Goal: Task Accomplishment & Management: Complete application form

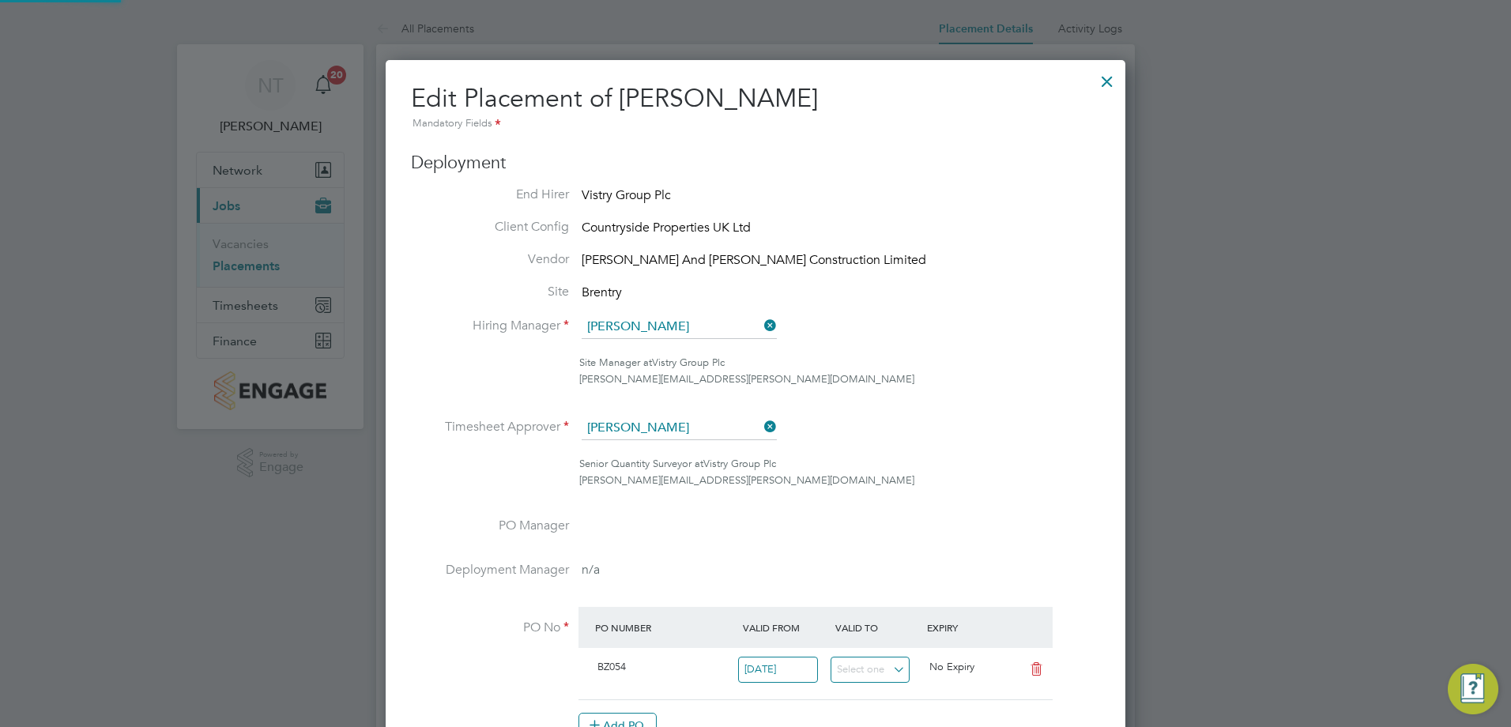
scroll to position [495, 0]
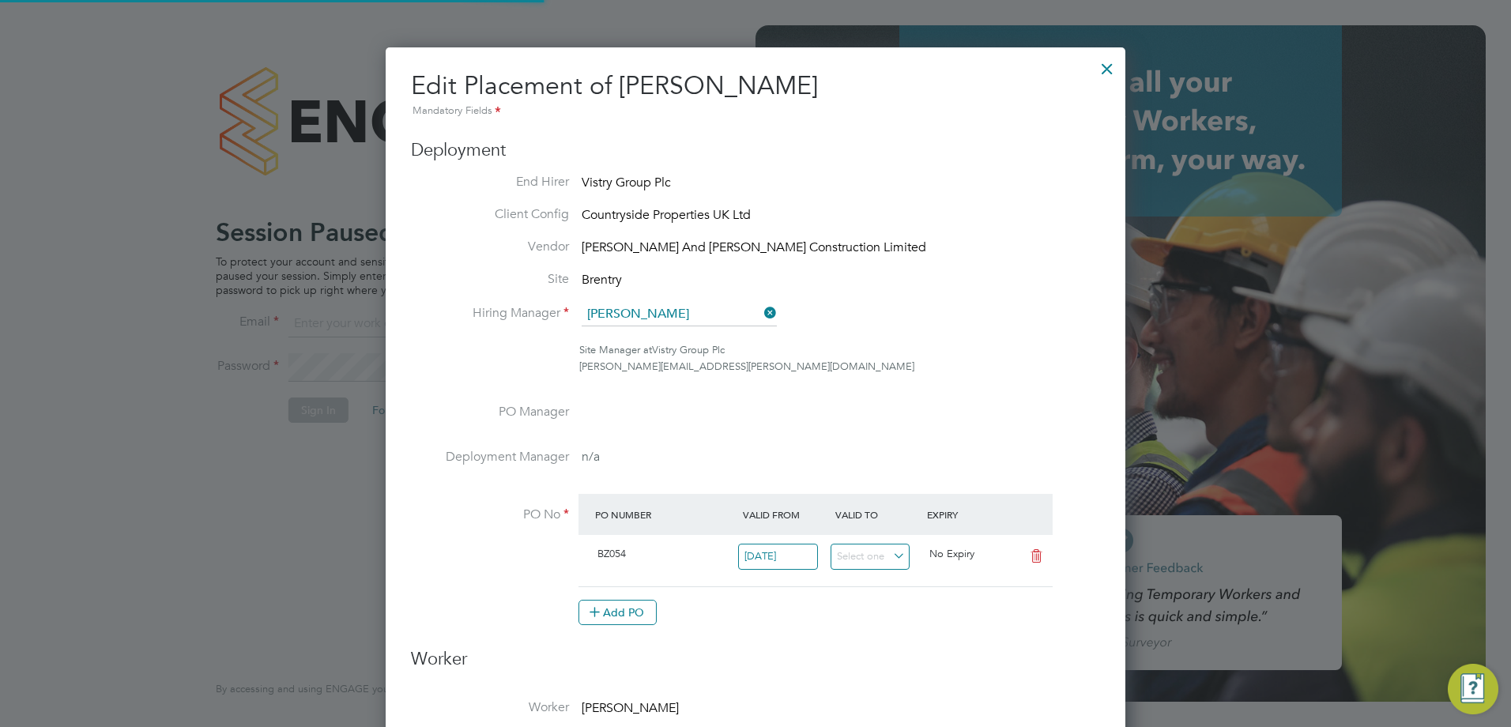
type input "[PERSON_NAME][EMAIL_ADDRESS][PERSON_NAME][DOMAIN_NAME]"
click at [1114, 66] on div at bounding box center [1107, 65] width 28 height 28
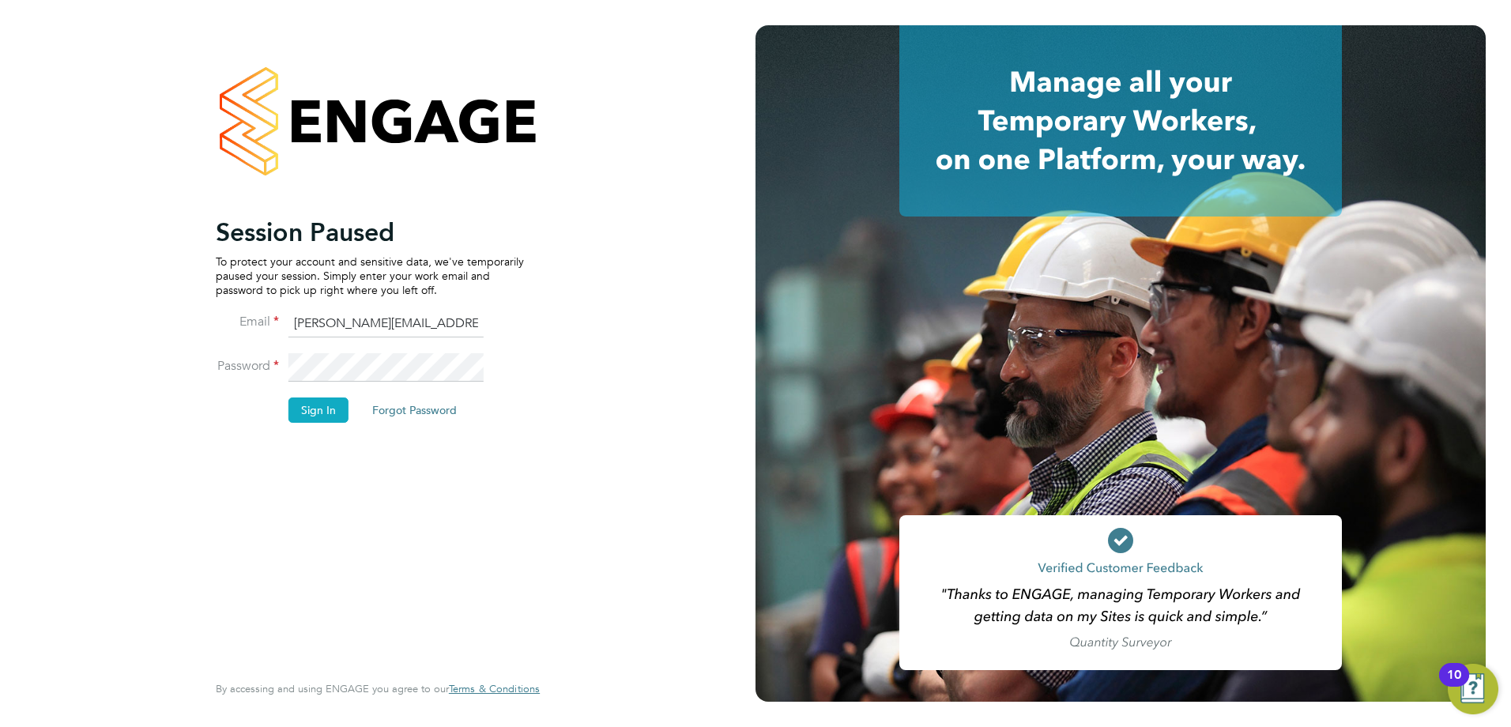
click at [311, 419] on button "Sign In" at bounding box center [318, 409] width 60 height 25
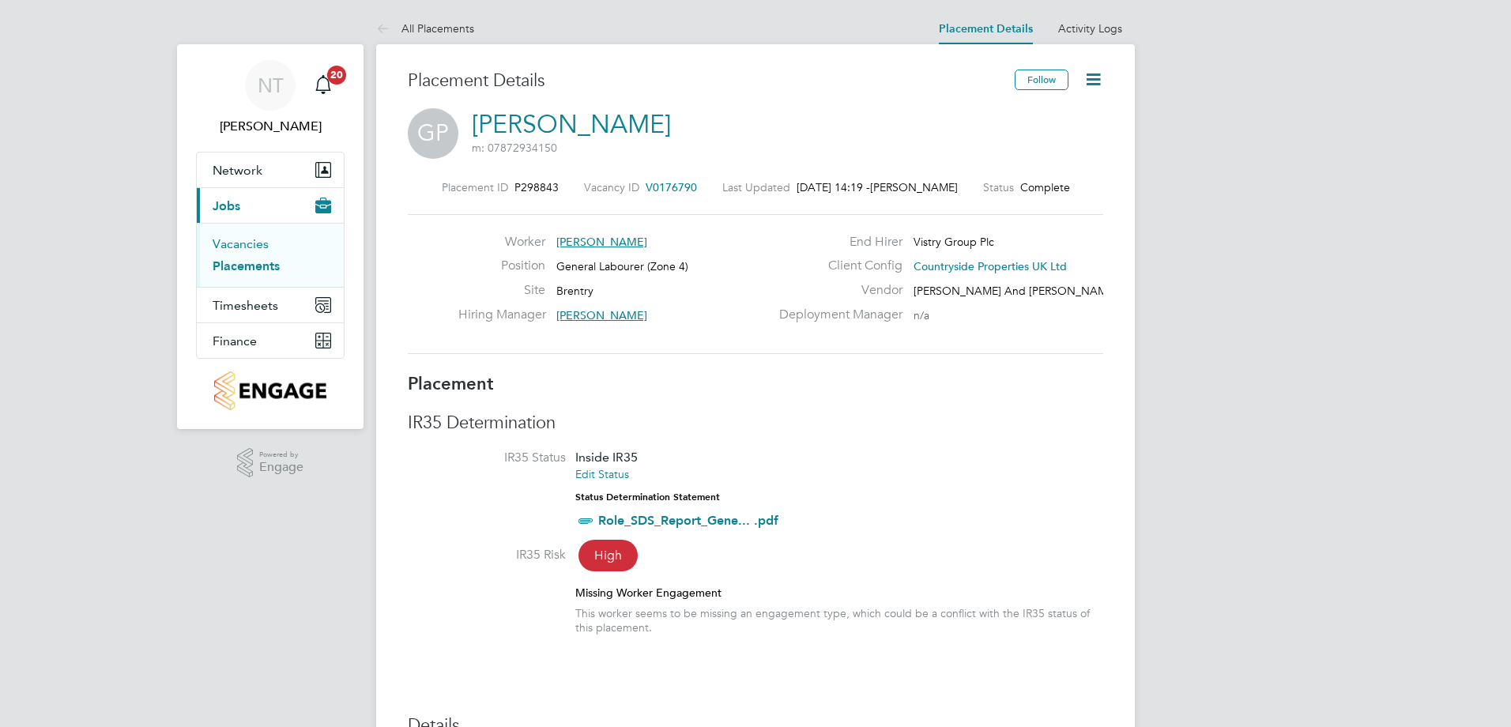
click at [237, 243] on link "Vacancies" at bounding box center [241, 243] width 56 height 15
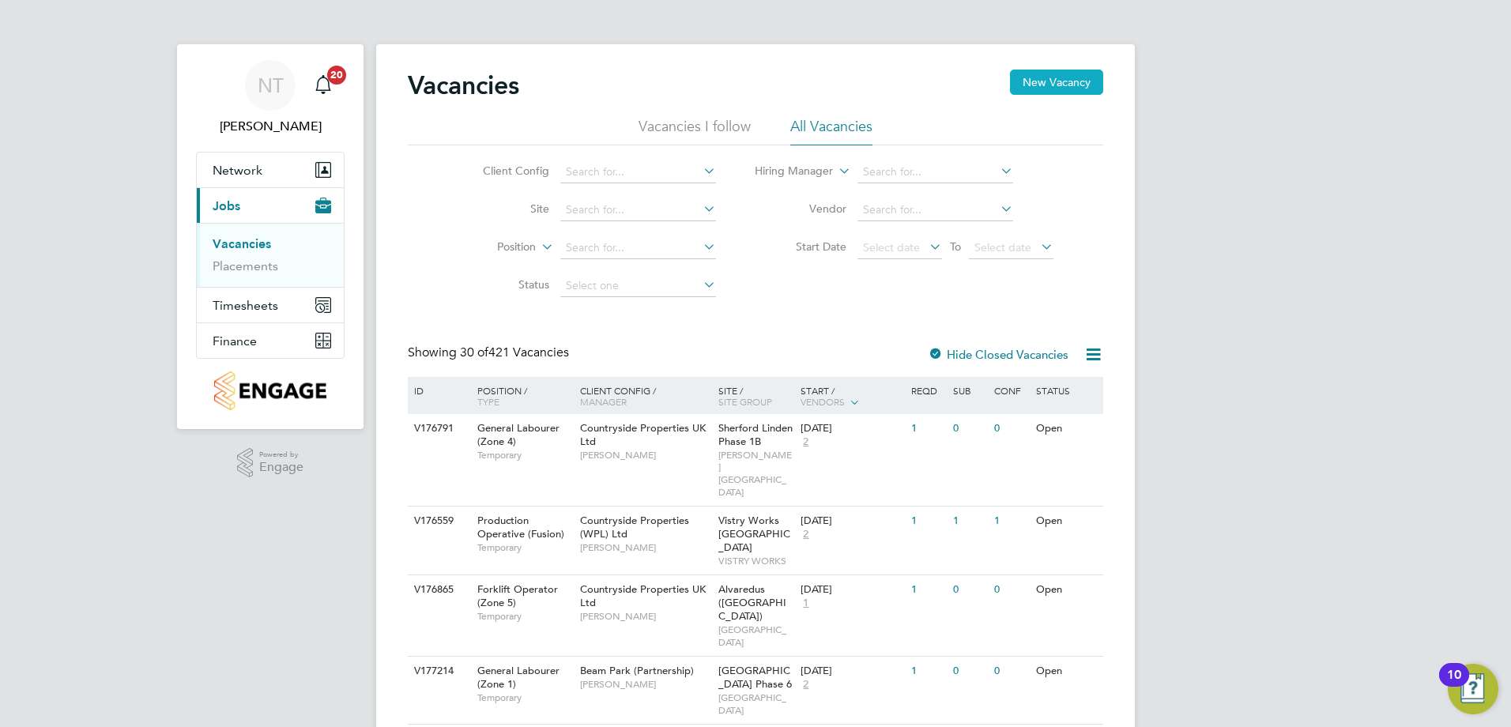
click at [1044, 85] on button "New Vacancy" at bounding box center [1056, 82] width 93 height 25
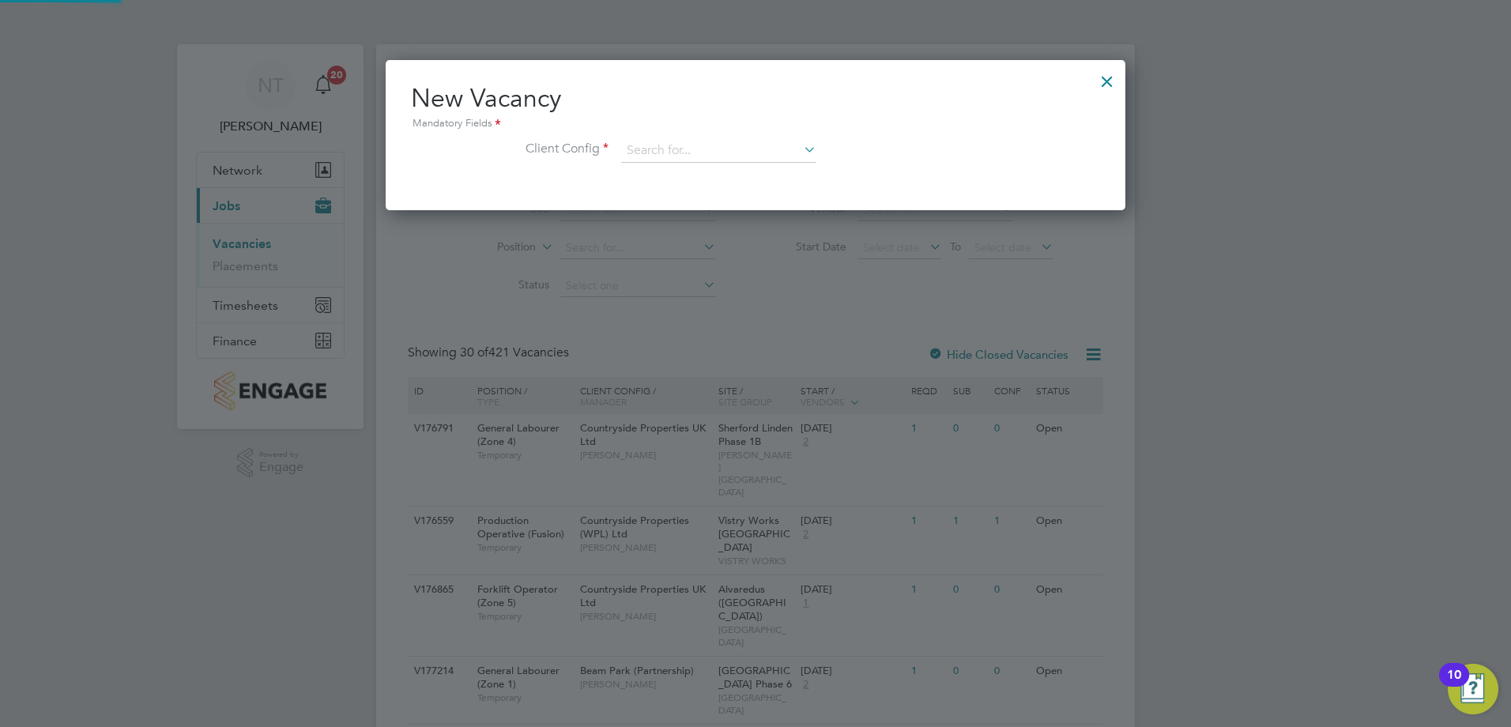
scroll to position [8, 8]
click at [669, 152] on input at bounding box center [718, 151] width 195 height 24
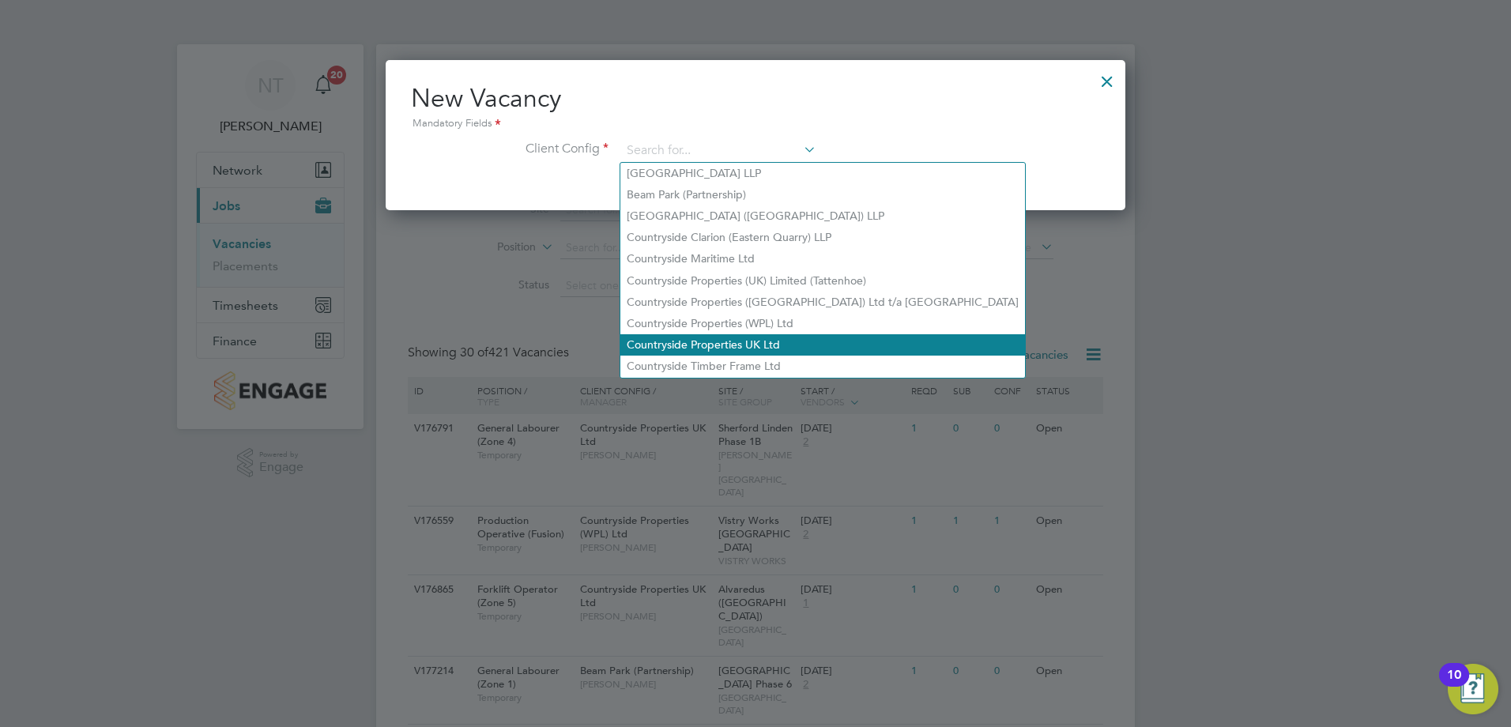
click at [687, 334] on li "Countryside Properties UK Ltd" at bounding box center [822, 344] width 405 height 21
type input "Countryside Properties UK Ltd"
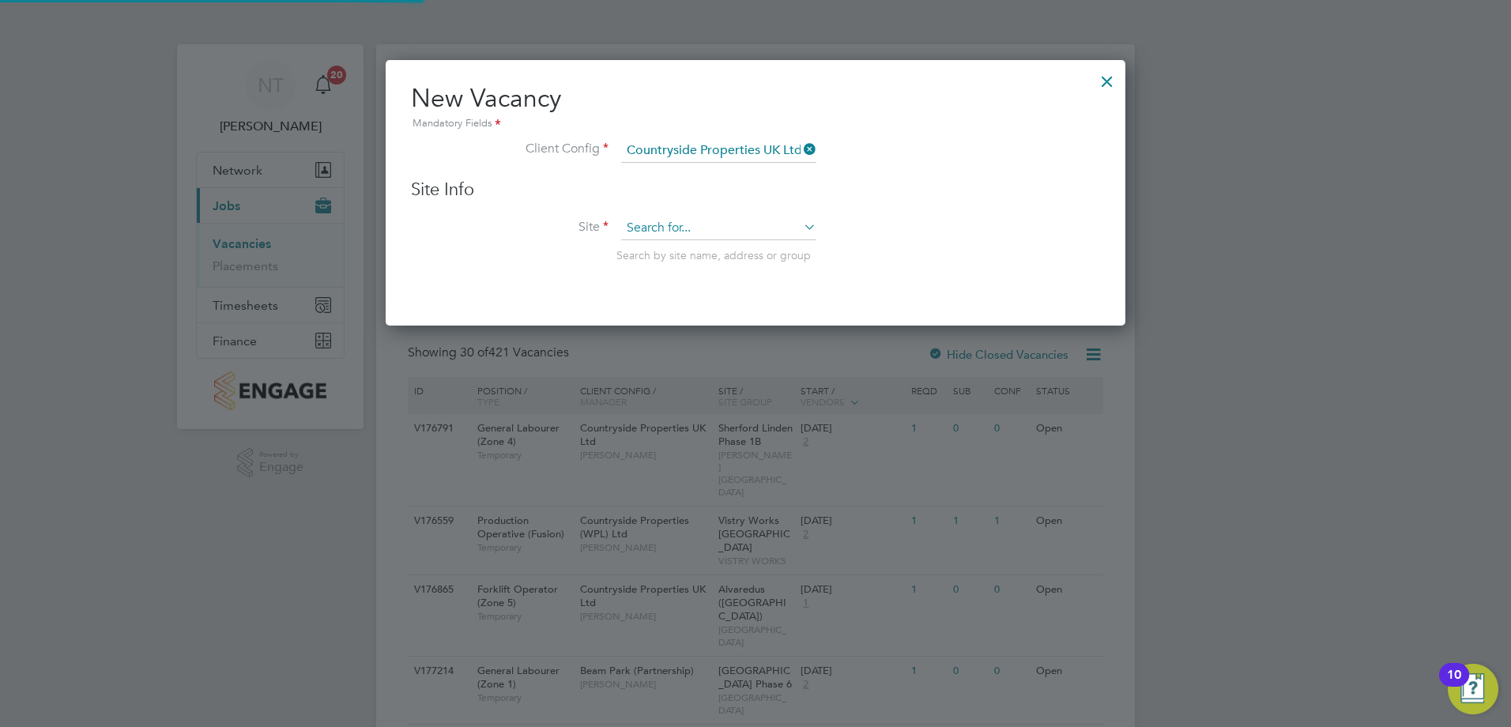
click at [668, 238] on input at bounding box center [718, 229] width 195 height 24
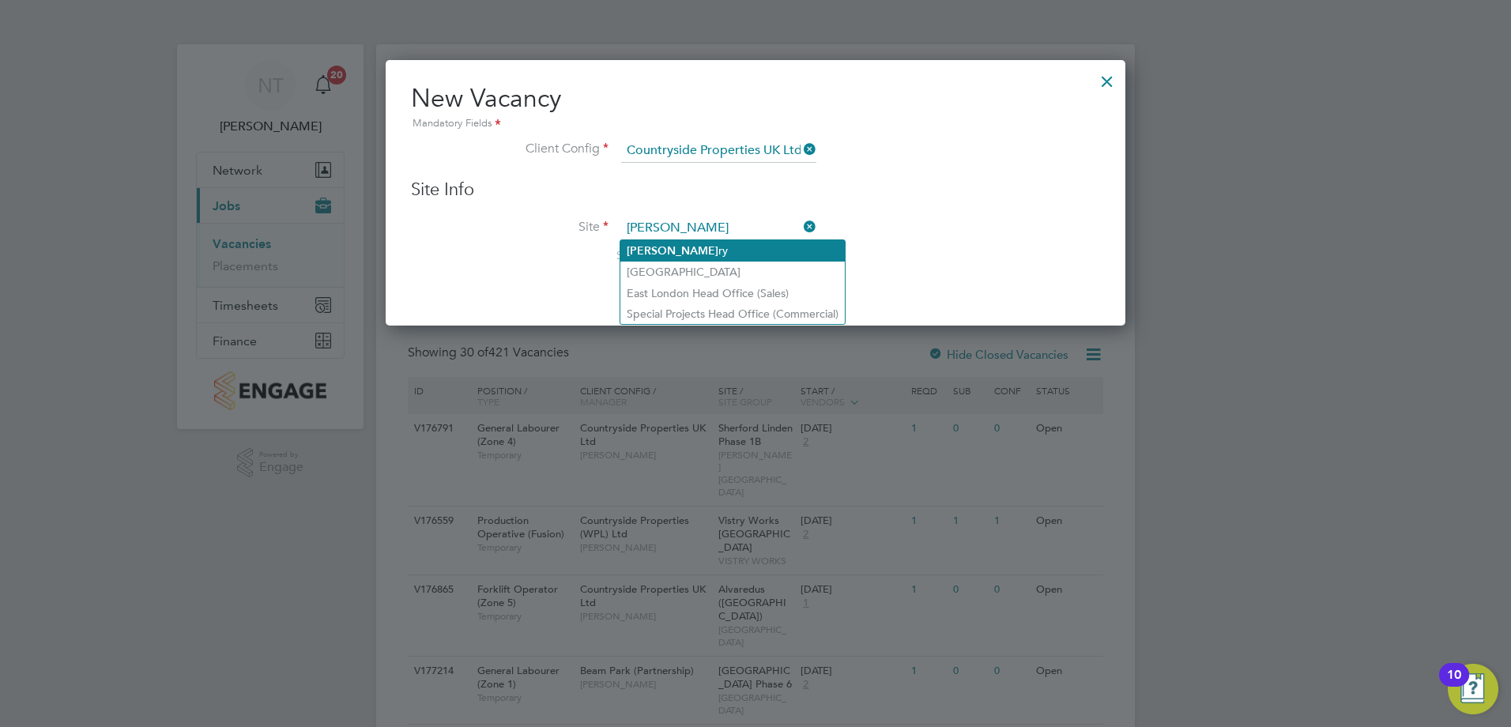
click at [661, 247] on li "Brent ry" at bounding box center [732, 250] width 224 height 21
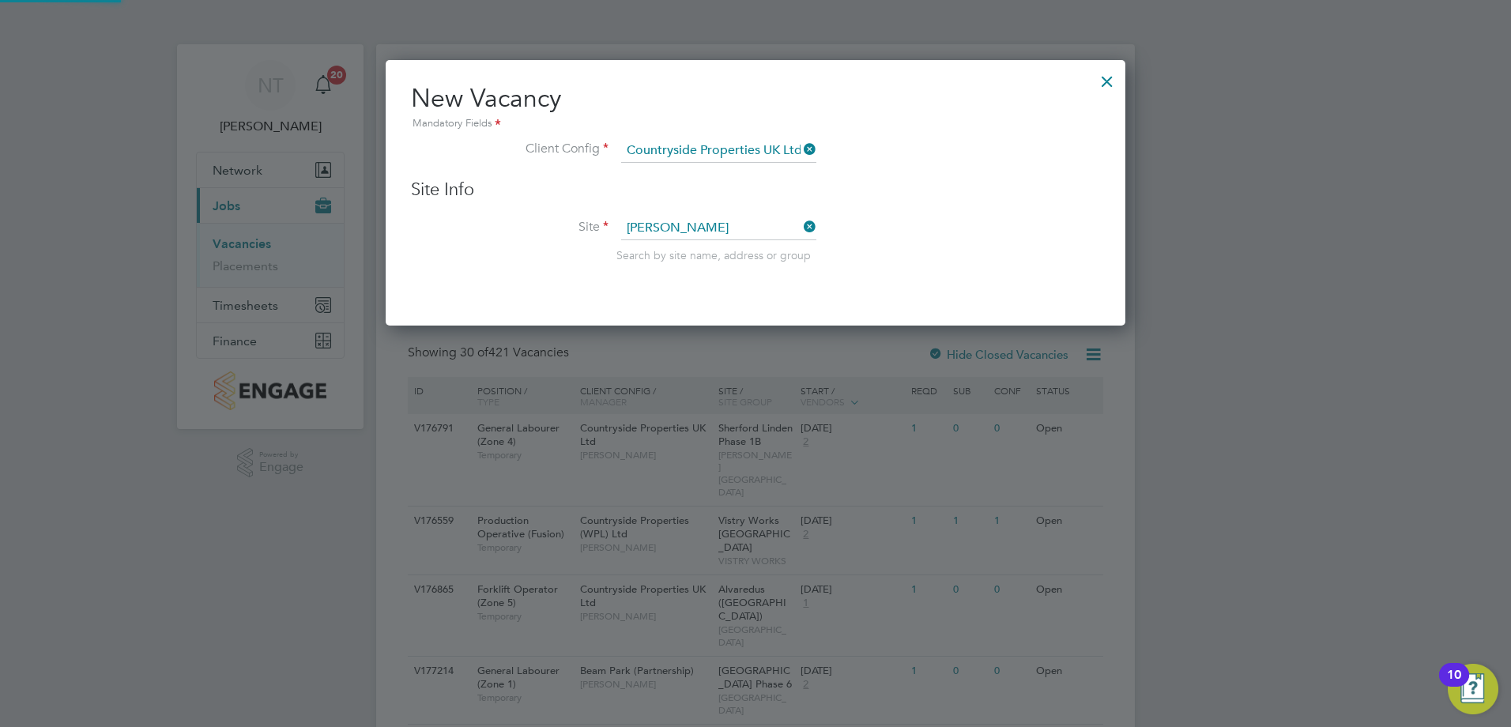
type input "Brentry"
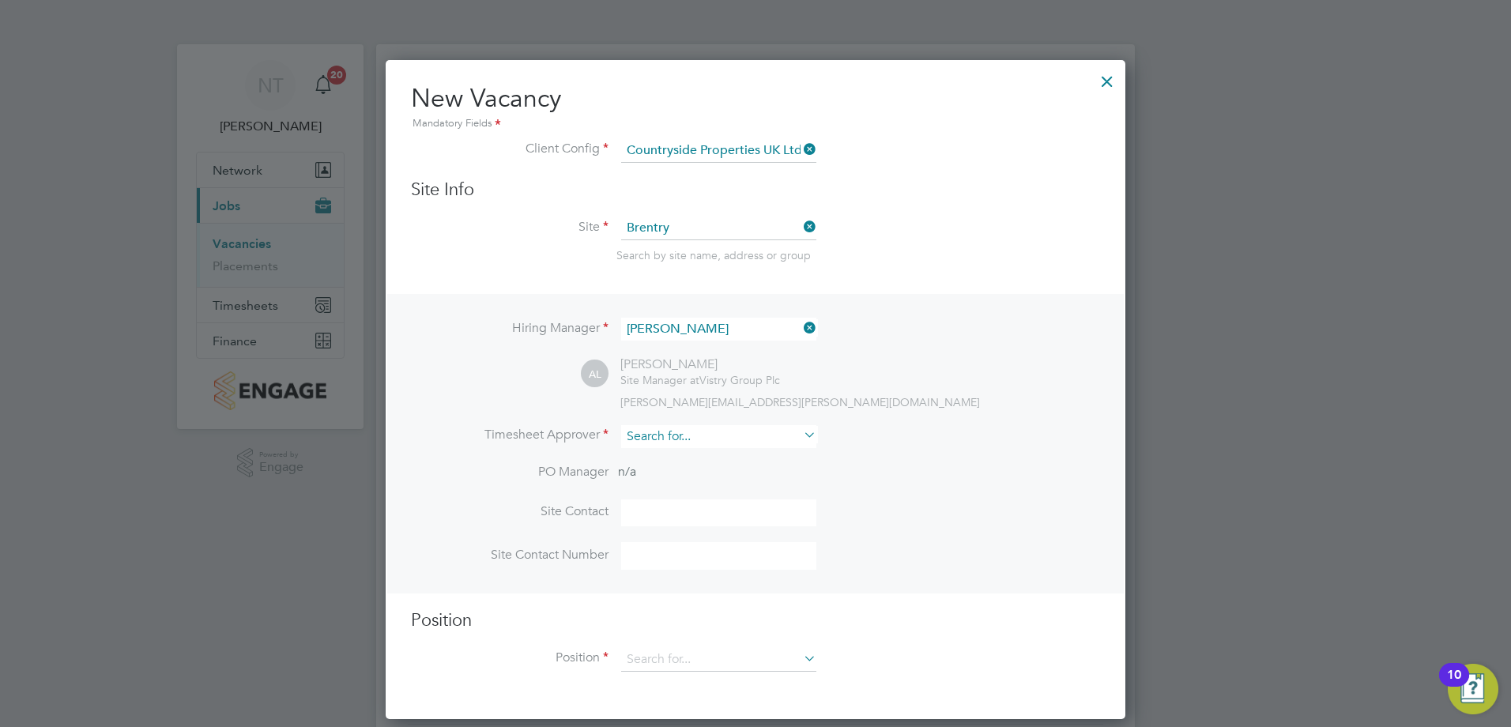
click at [653, 446] on input at bounding box center [718, 436] width 195 height 23
click at [667, 458] on li "Nick Th eaker" at bounding box center [725, 459] width 211 height 21
type input "[PERSON_NAME]"
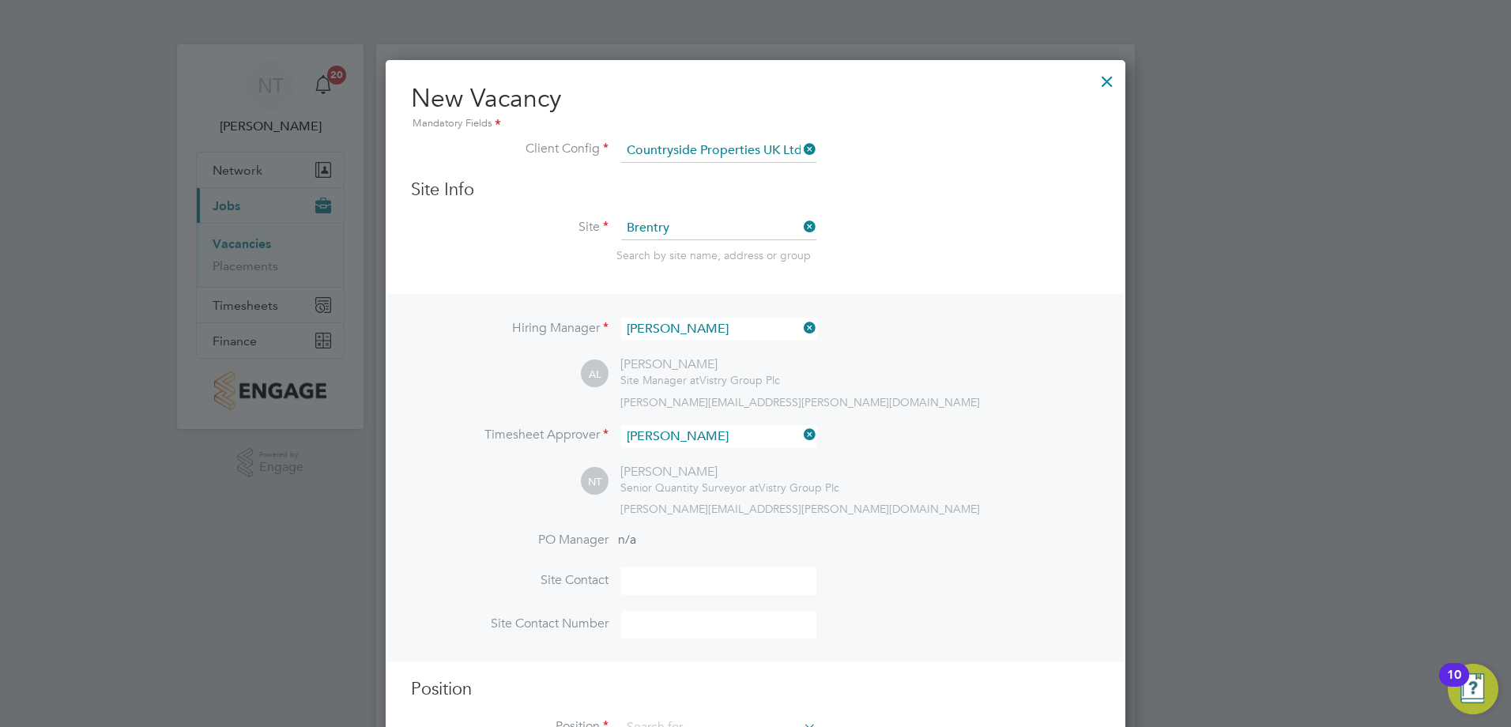
click at [675, 575] on input at bounding box center [718, 581] width 195 height 28
type input "[PERSON_NAME]"
click at [655, 625] on input at bounding box center [718, 625] width 195 height 28
type input "07443 876925"
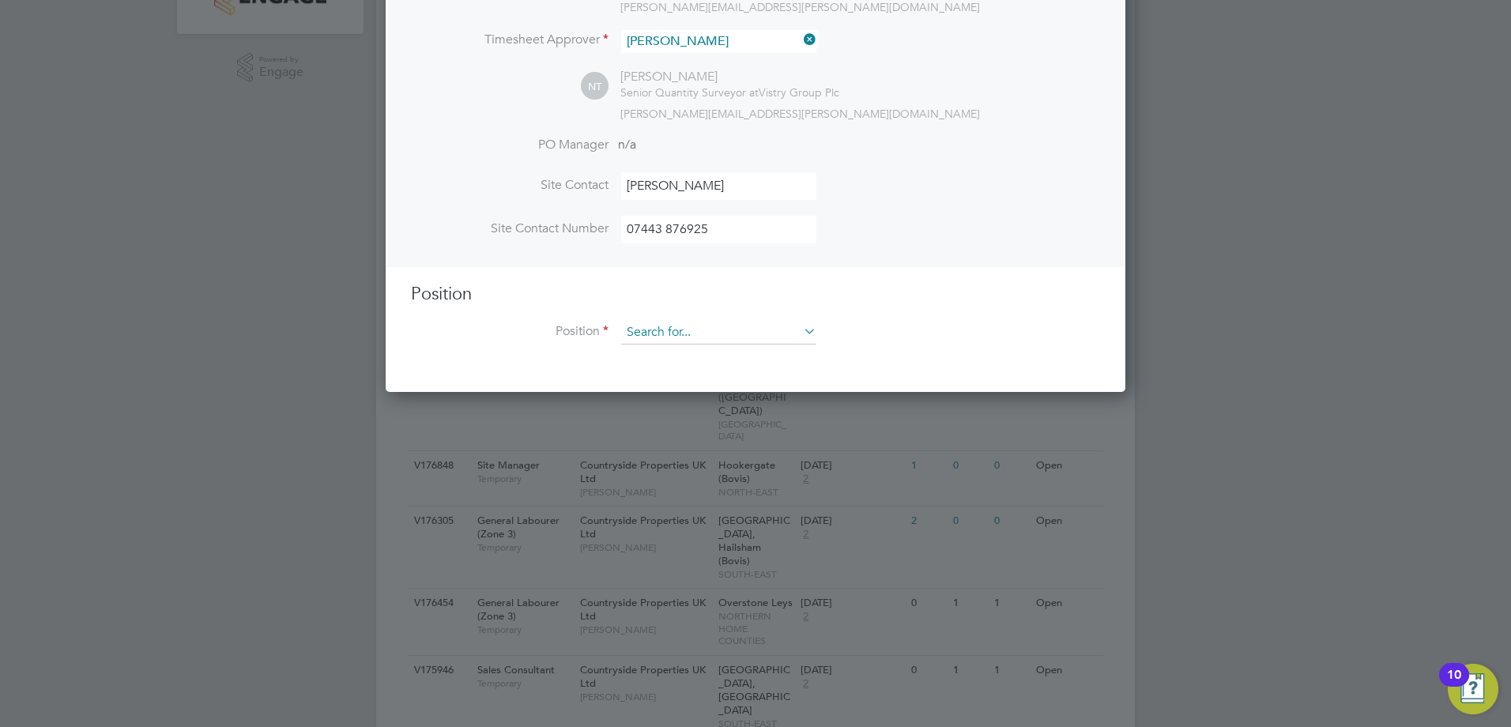
click at [695, 341] on input at bounding box center [718, 333] width 195 height 24
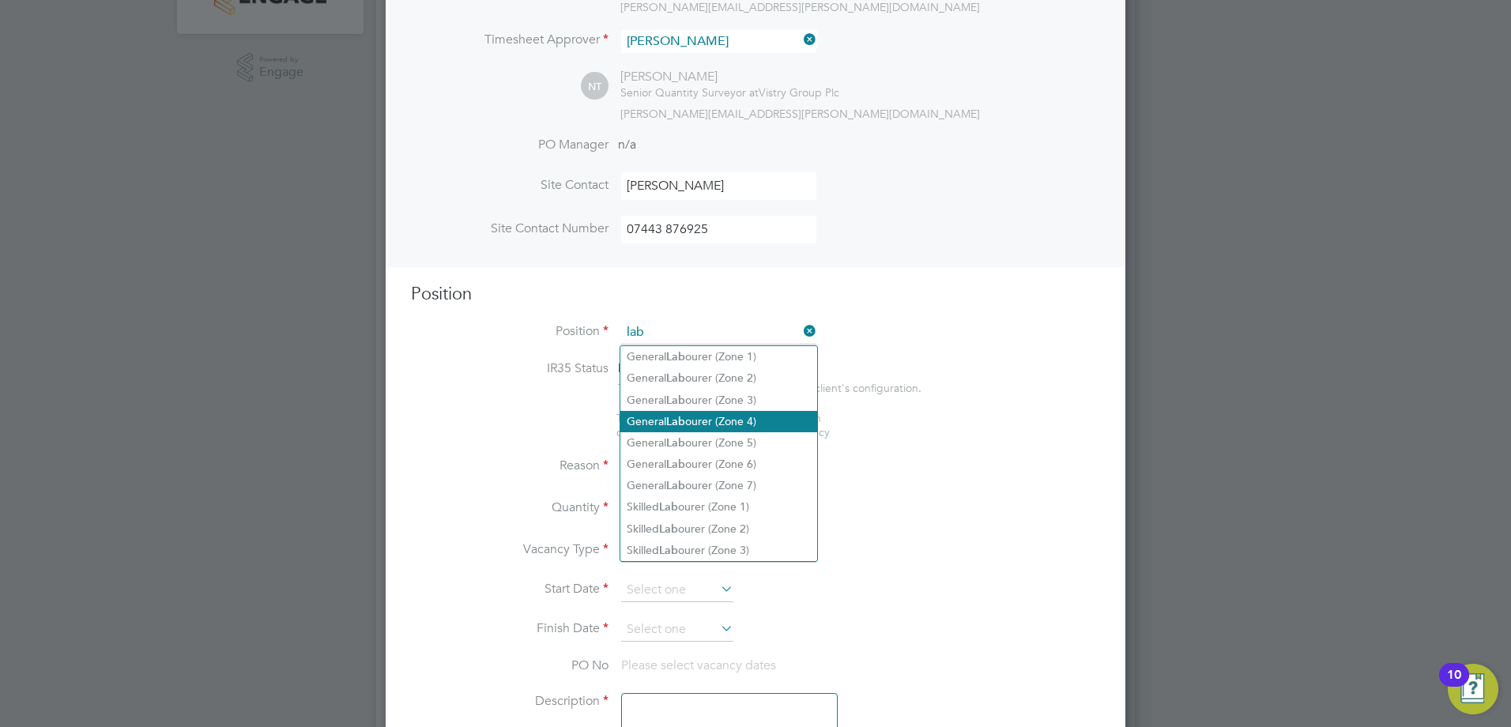
click at [714, 420] on li "General Lab ourer (Zone 4)" at bounding box center [718, 421] width 197 height 21
type input "General Labourer (Zone 4)"
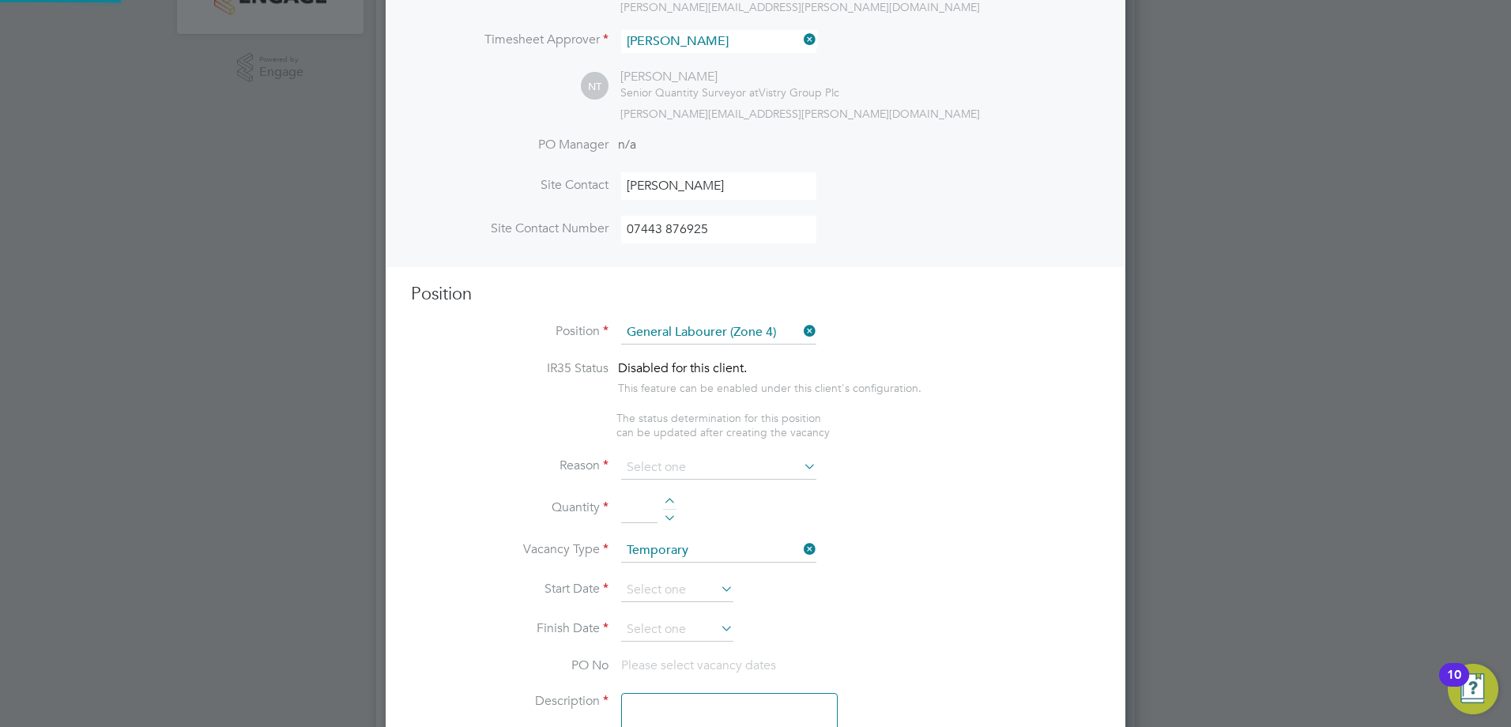
type textarea "- General site labouring duties - Supporting the trades on site - Moving materi…"
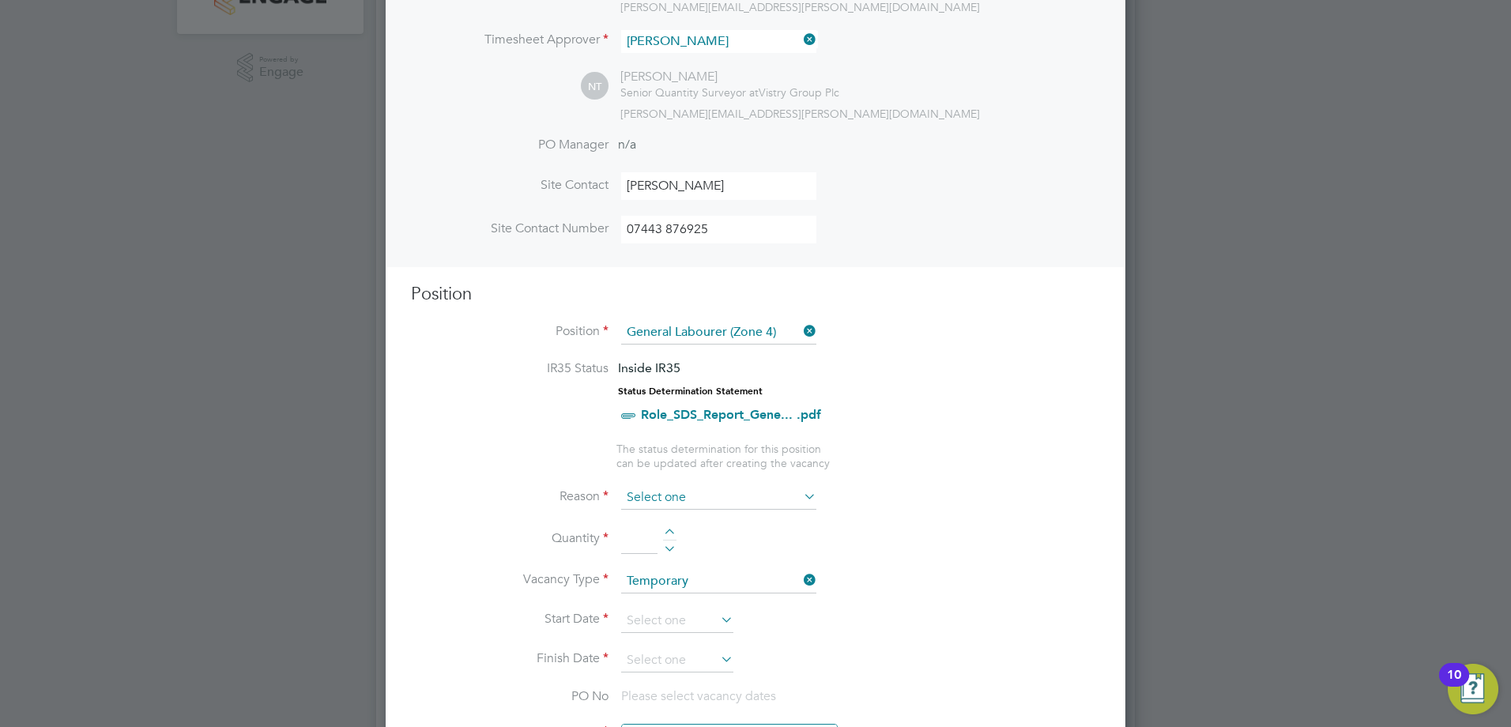
click at [688, 495] on input at bounding box center [718, 498] width 195 height 24
drag, startPoint x: 667, startPoint y: 551, endPoint x: 667, endPoint y: 561, distance: 10.3
click at [672, 507] on input at bounding box center [718, 498] width 195 height 24
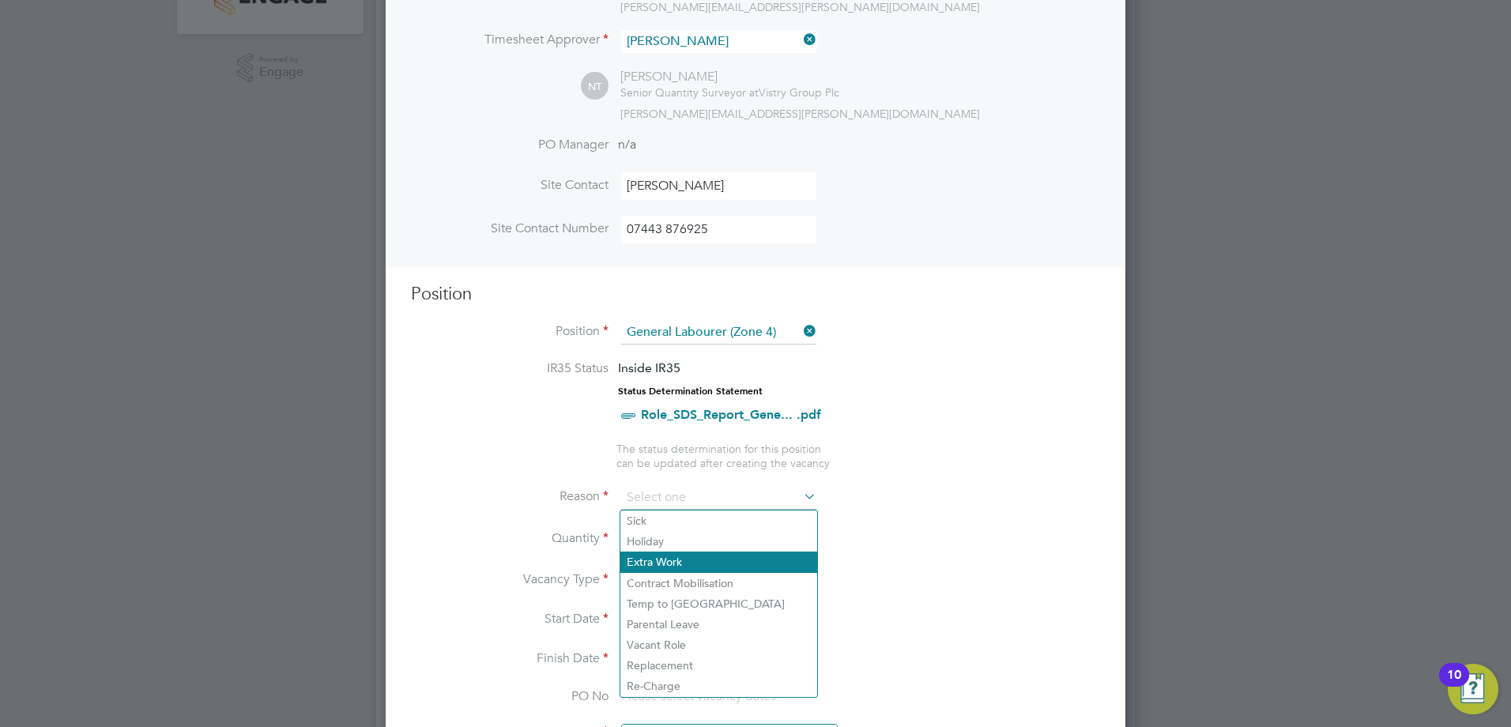
click at [673, 562] on li "Extra Work" at bounding box center [718, 562] width 197 height 21
type input "Extra Work"
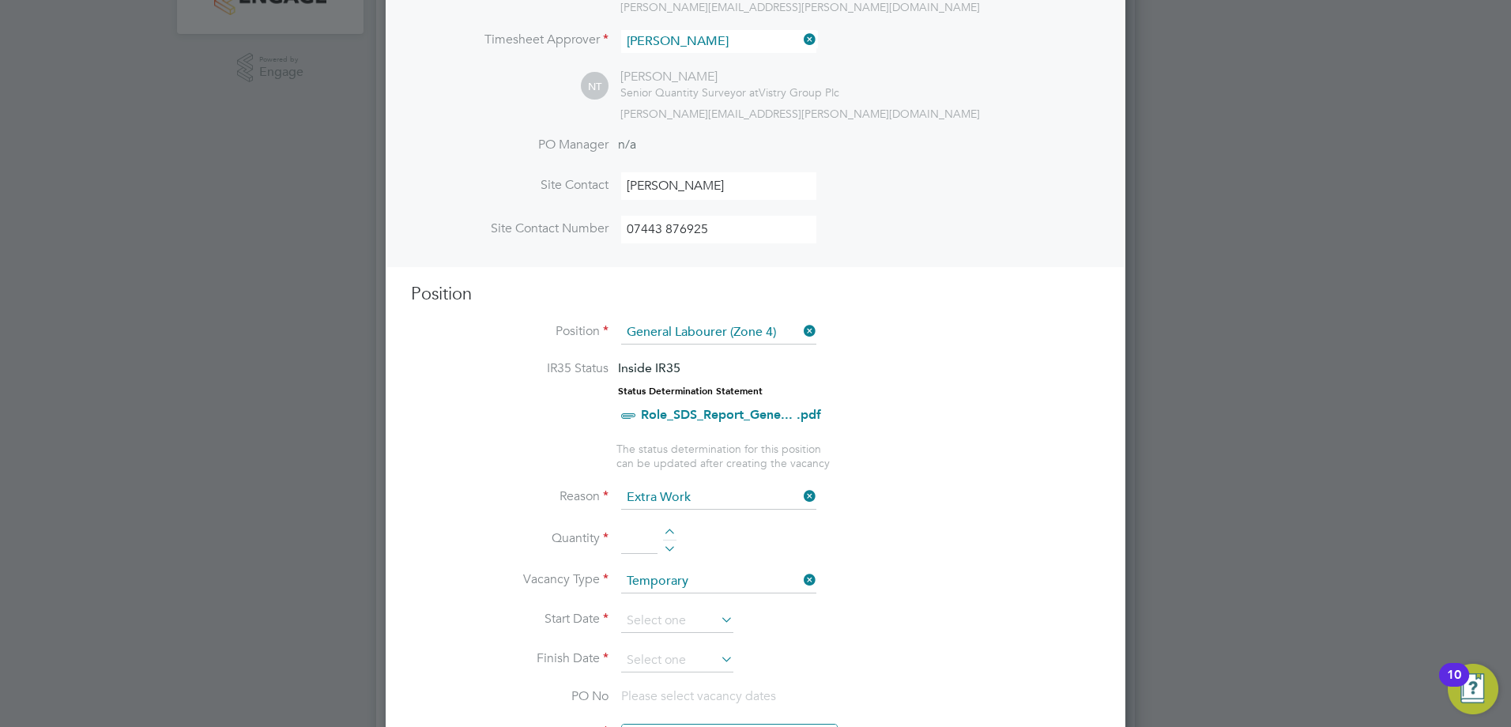
click at [667, 533] on div at bounding box center [669, 534] width 13 height 11
type input "1"
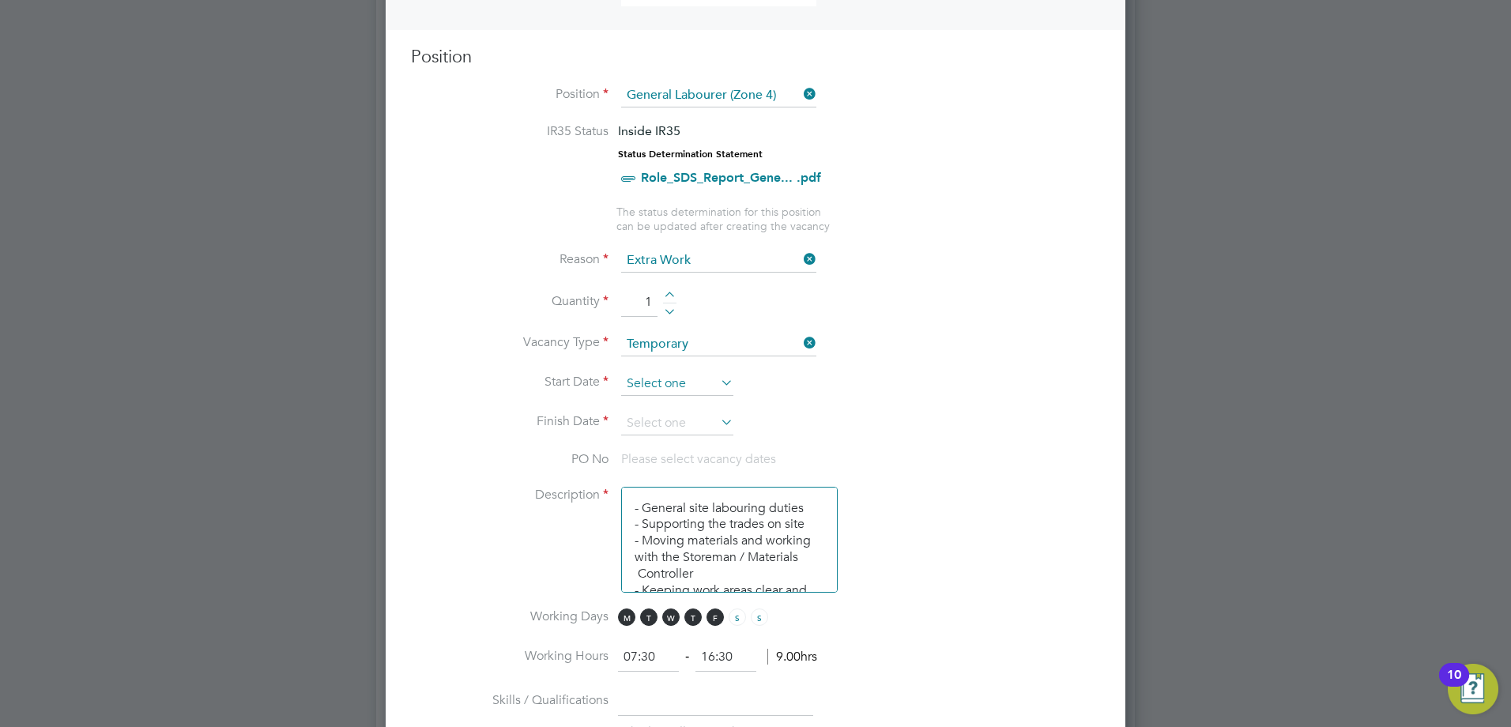
click at [714, 379] on input at bounding box center [677, 384] width 112 height 24
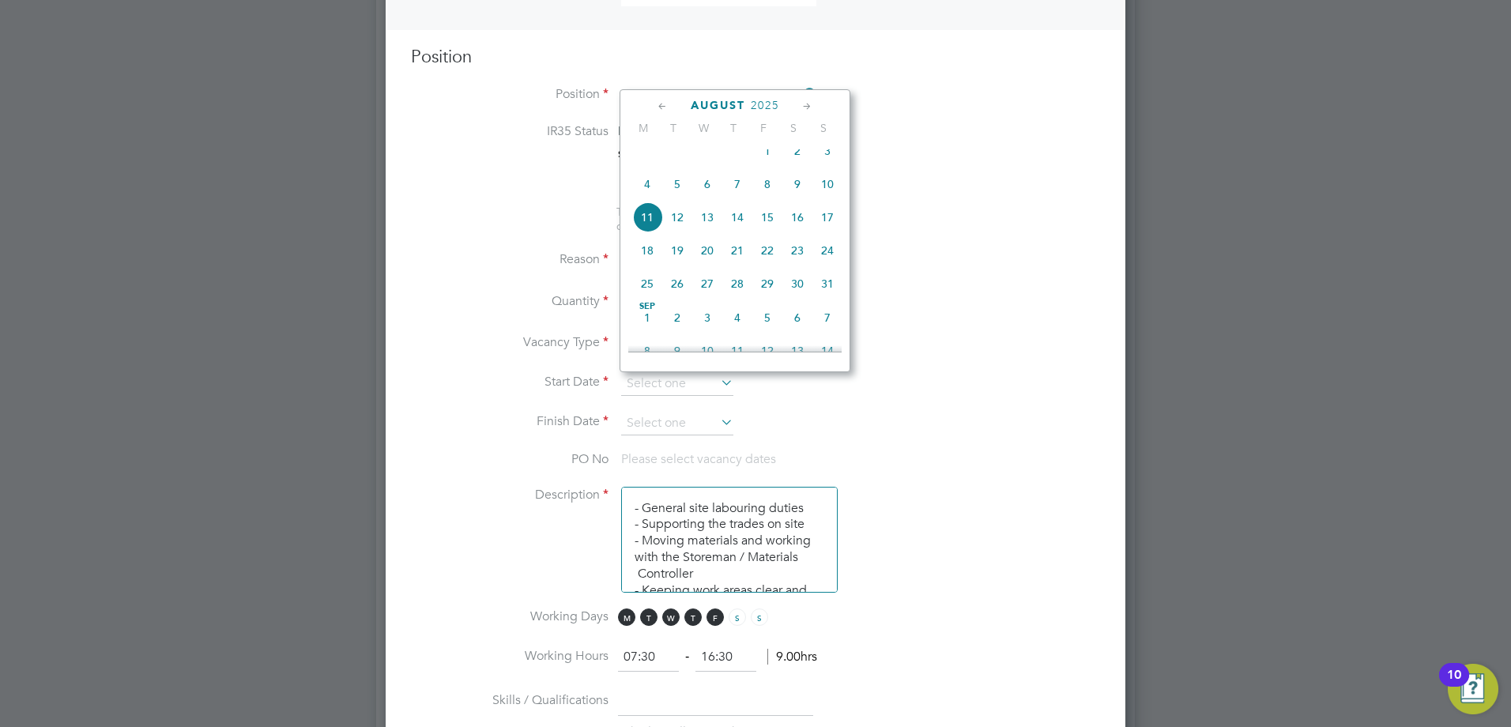
click at [662, 110] on icon at bounding box center [662, 106] width 15 height 17
click at [646, 298] on span "28" at bounding box center [647, 289] width 30 height 30
type input "28 Jul 2025"
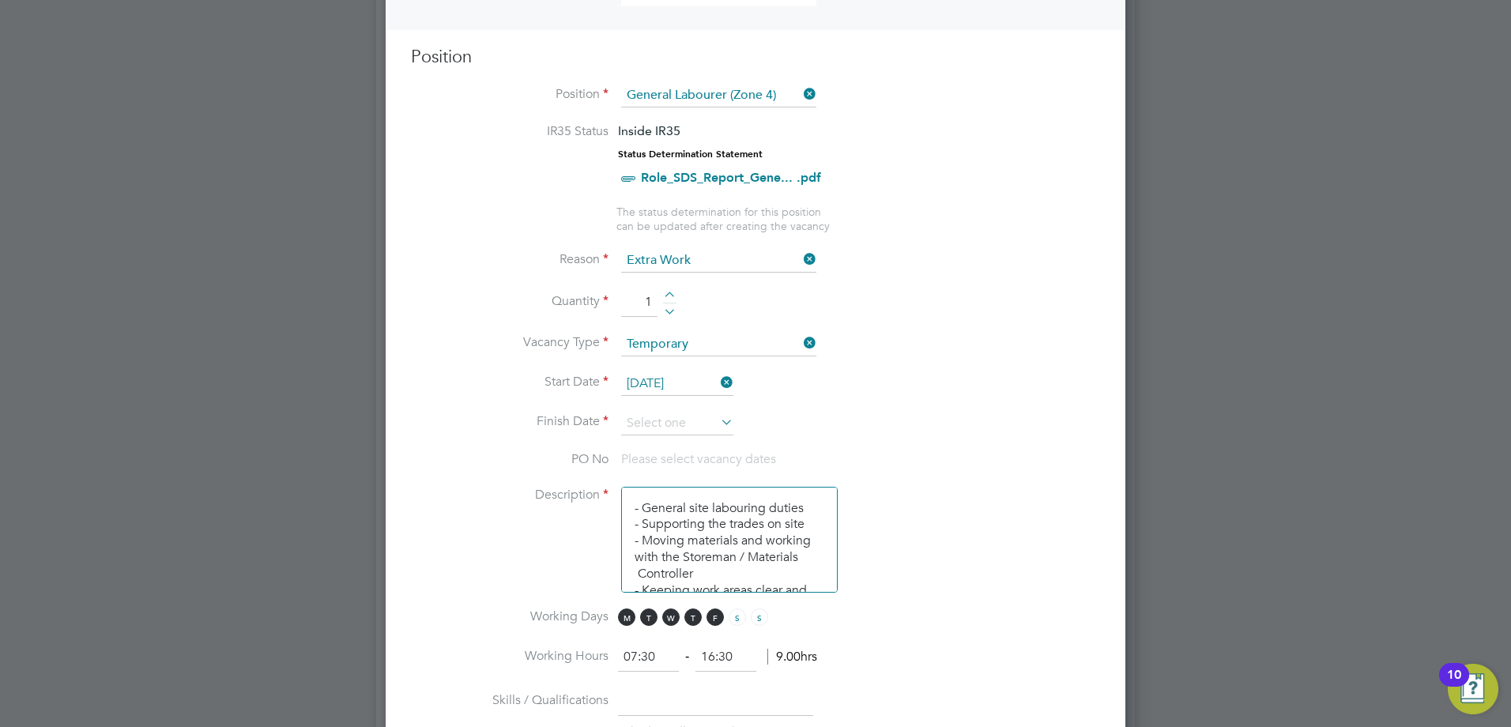
click at [718, 424] on icon at bounding box center [718, 422] width 0 height 22
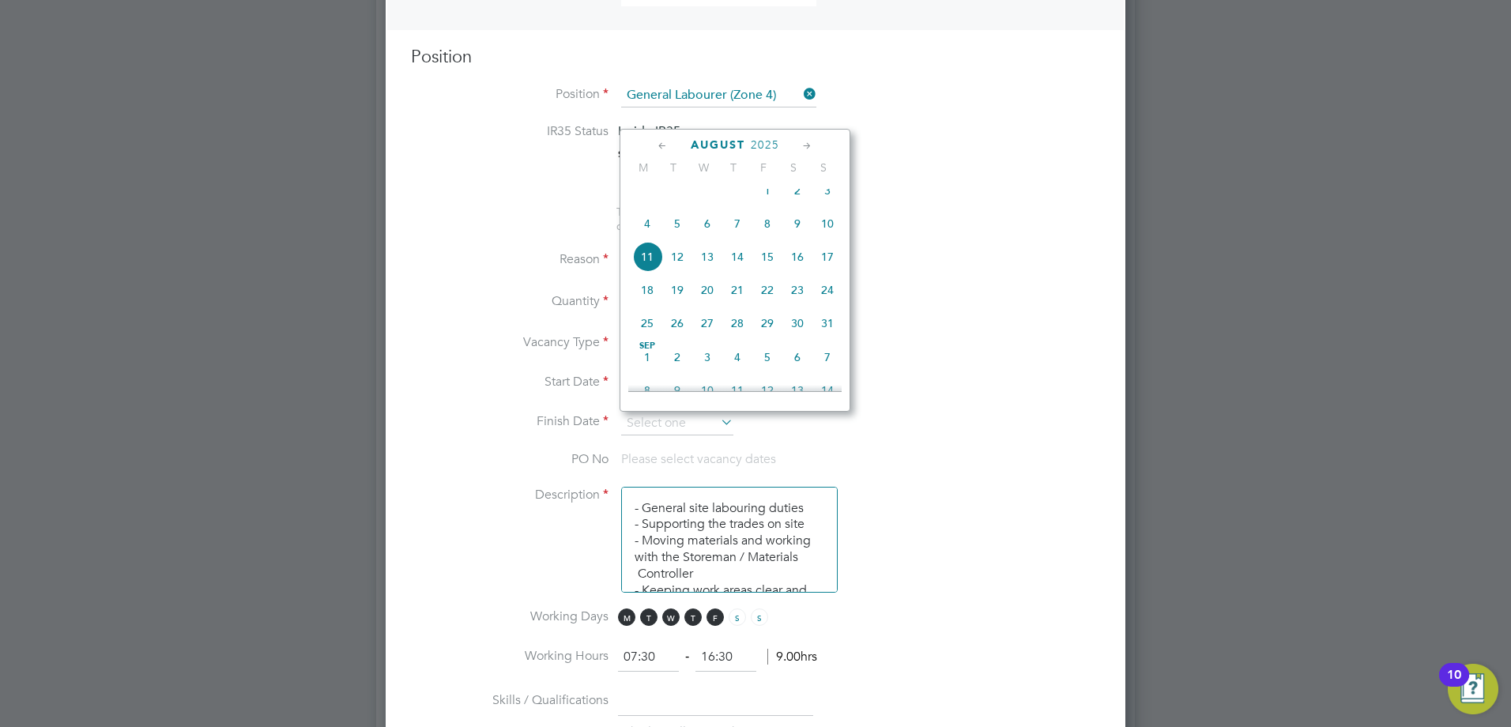
click at [767, 267] on span "15" at bounding box center [767, 257] width 30 height 30
type input "15 Aug 2025"
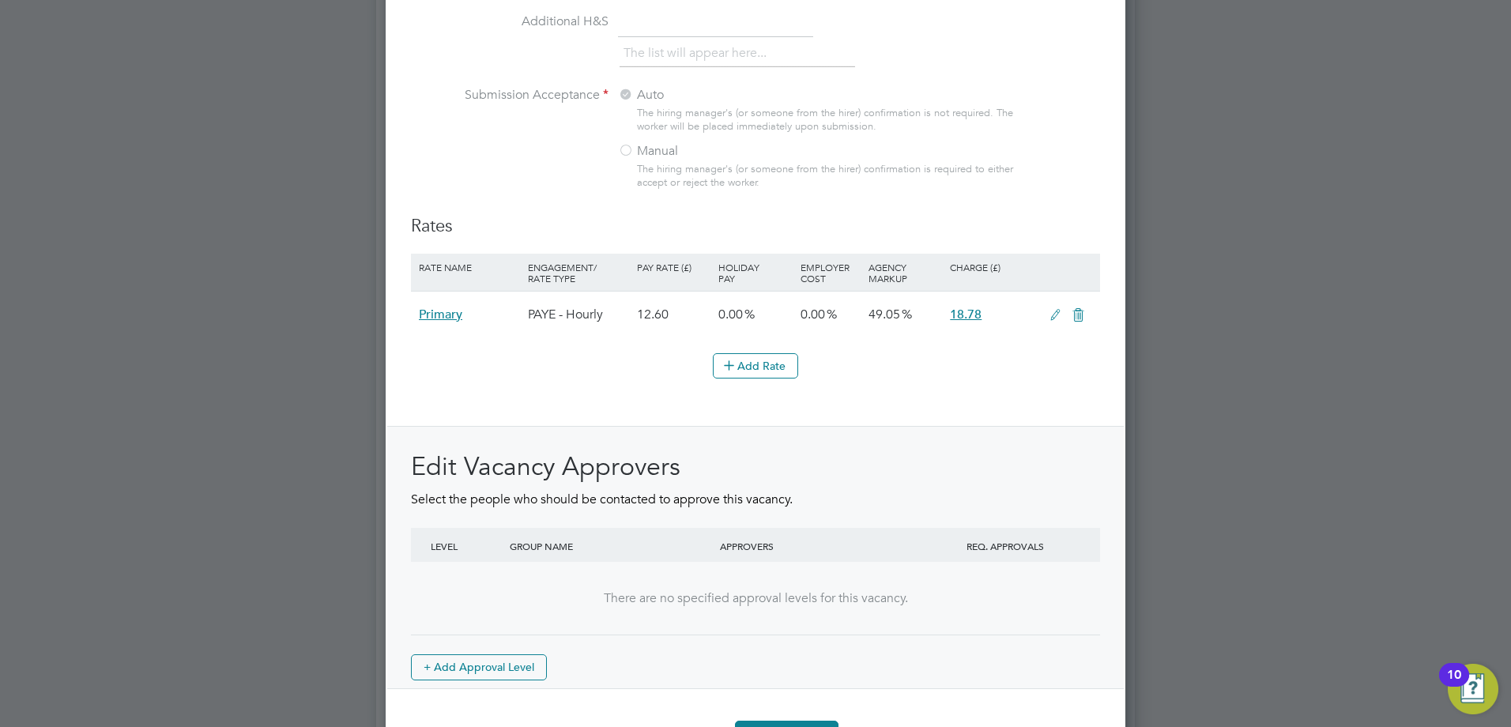
scroll to position [1708, 0]
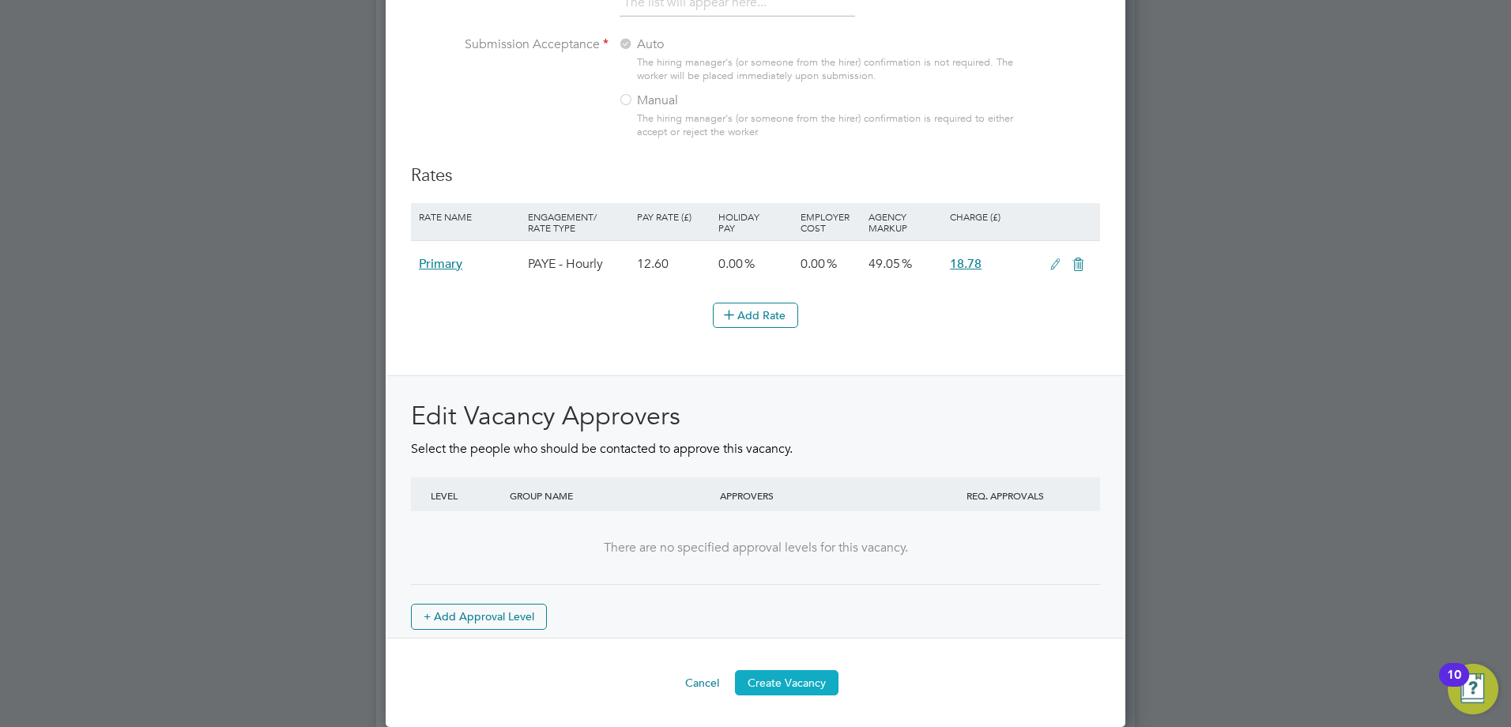
click at [777, 688] on button "Create Vacancy" at bounding box center [787, 682] width 104 height 25
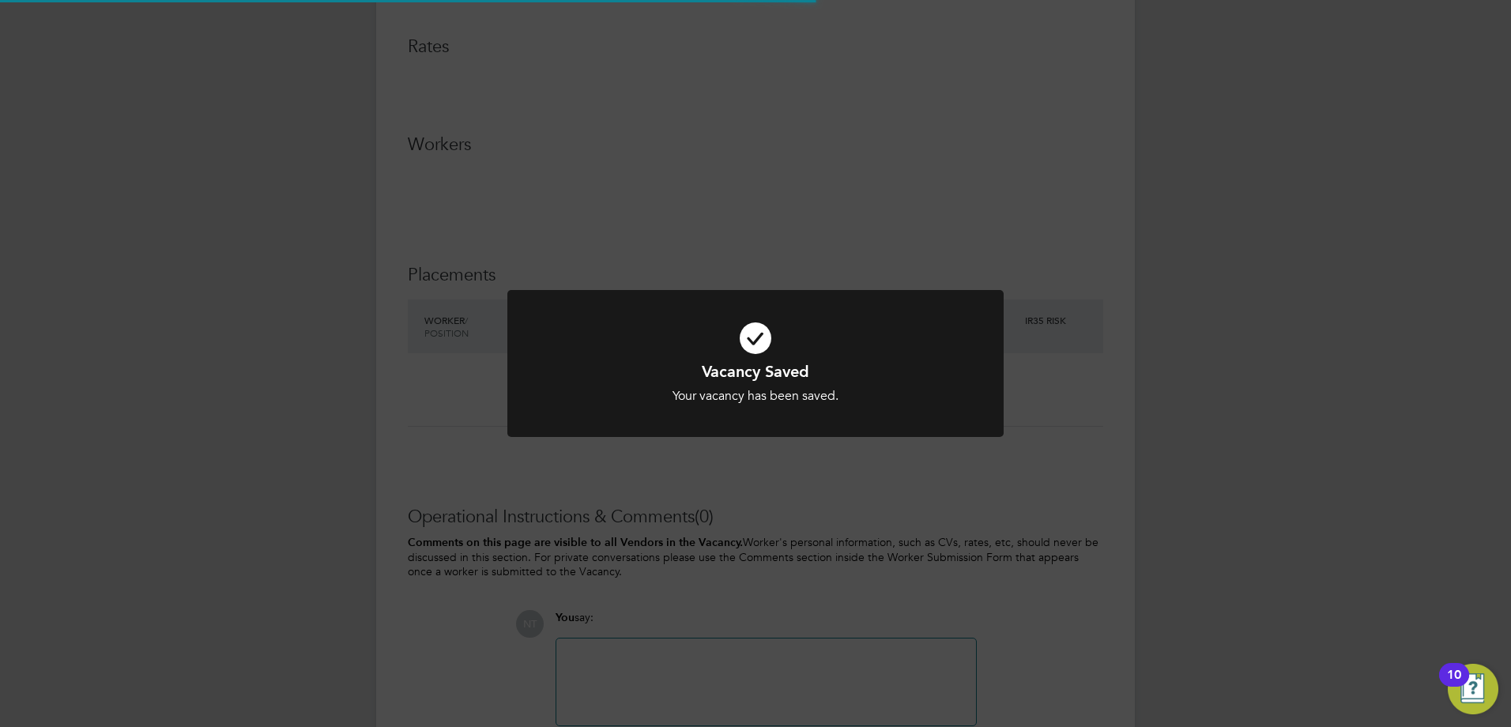
scroll to position [8, 8]
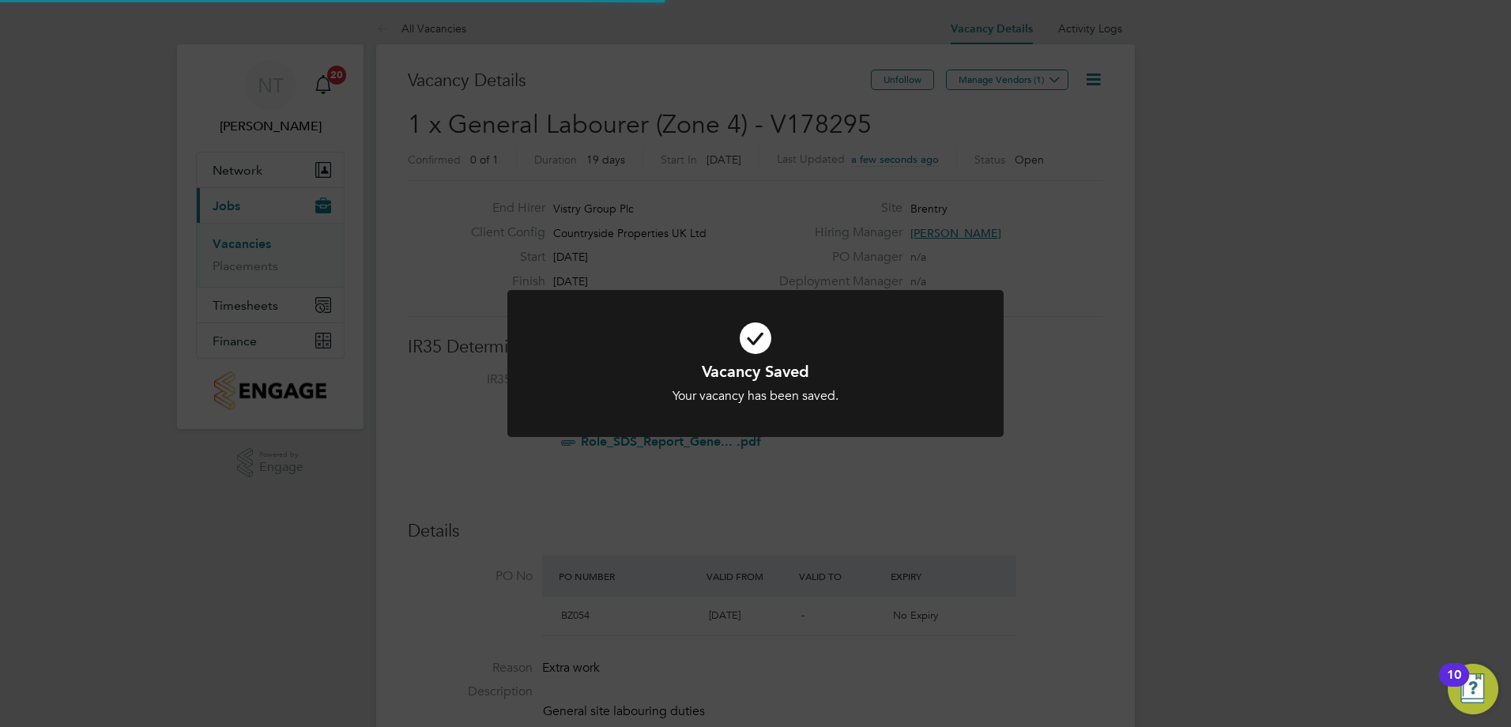
click at [1100, 345] on div "Vacancy Saved Your vacancy has been saved. Cancel Okay" at bounding box center [755, 363] width 1511 height 727
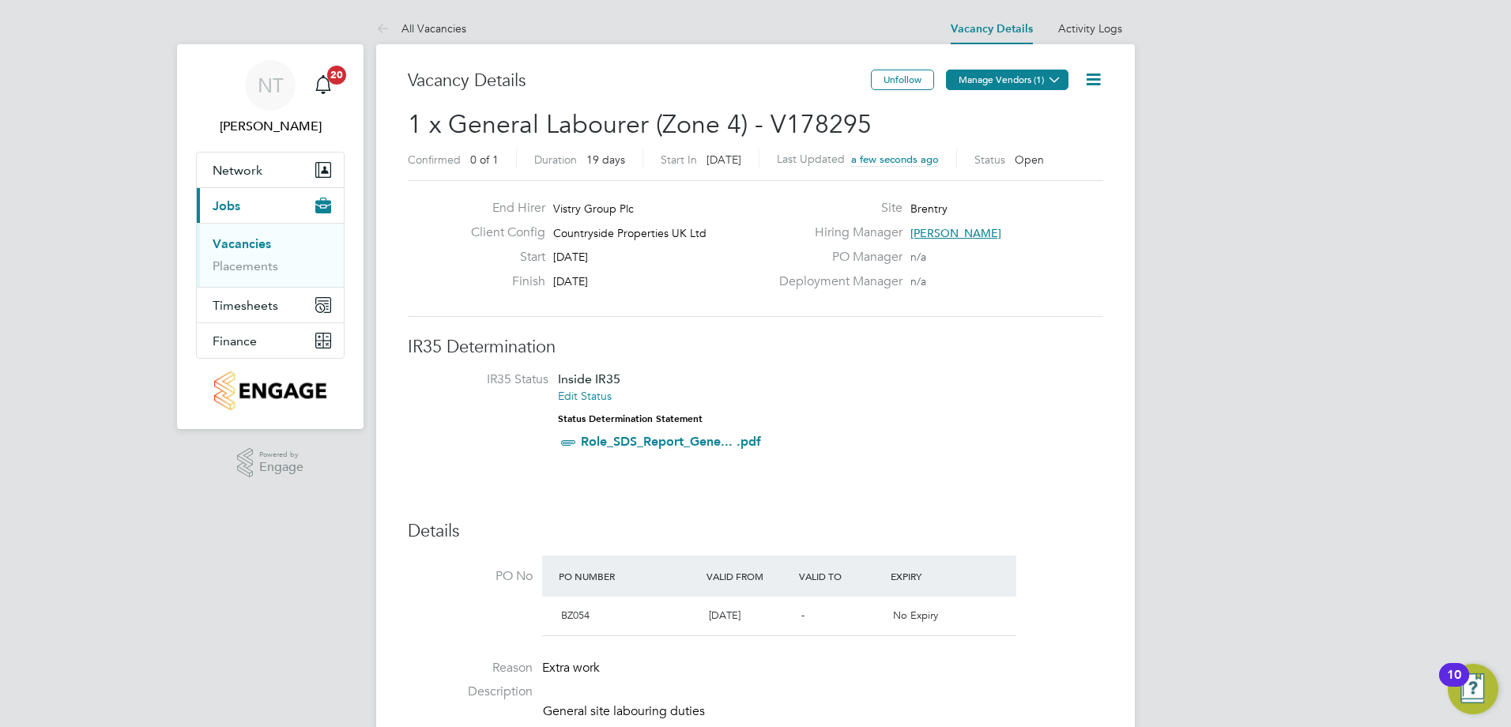
click at [984, 79] on button "Manage Vendors (1)" at bounding box center [1007, 80] width 122 height 21
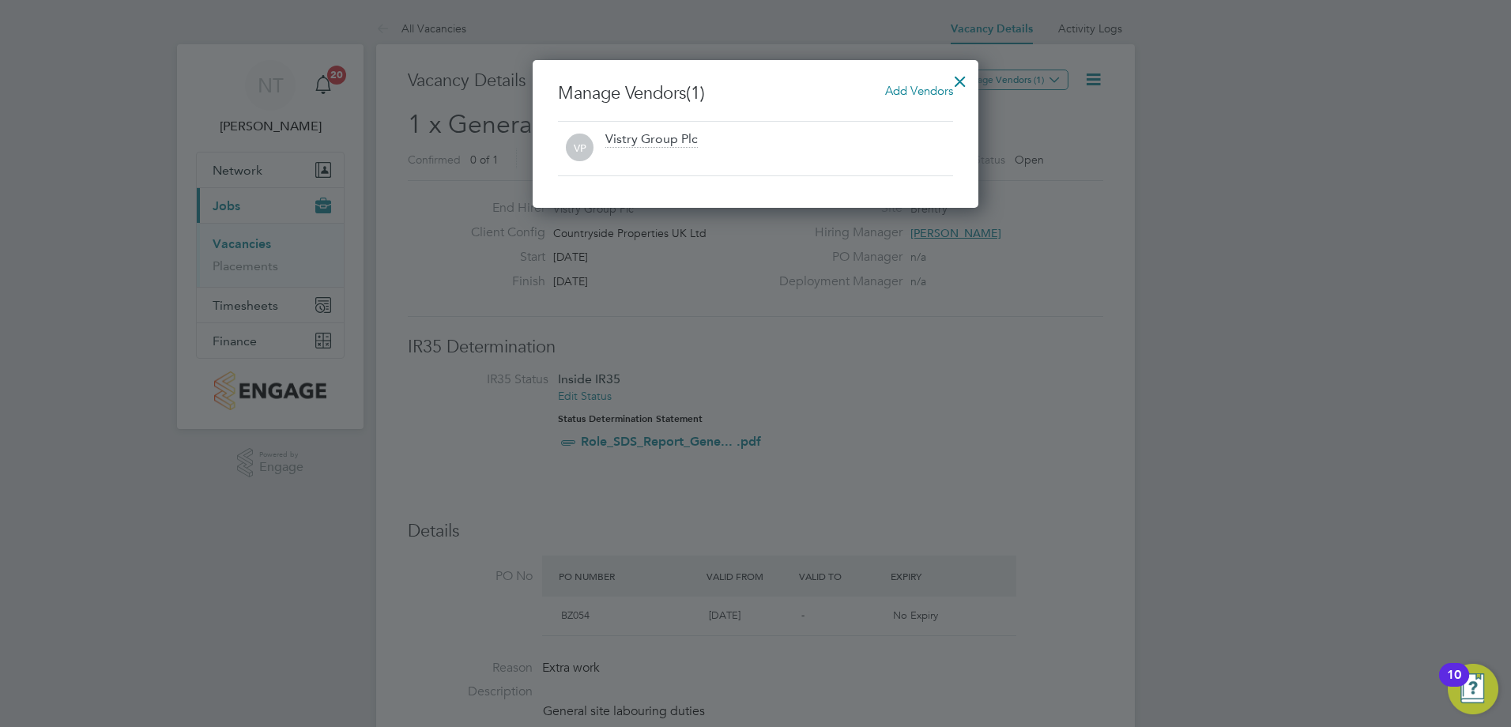
click at [898, 92] on span "Add Vendors" at bounding box center [919, 90] width 68 height 15
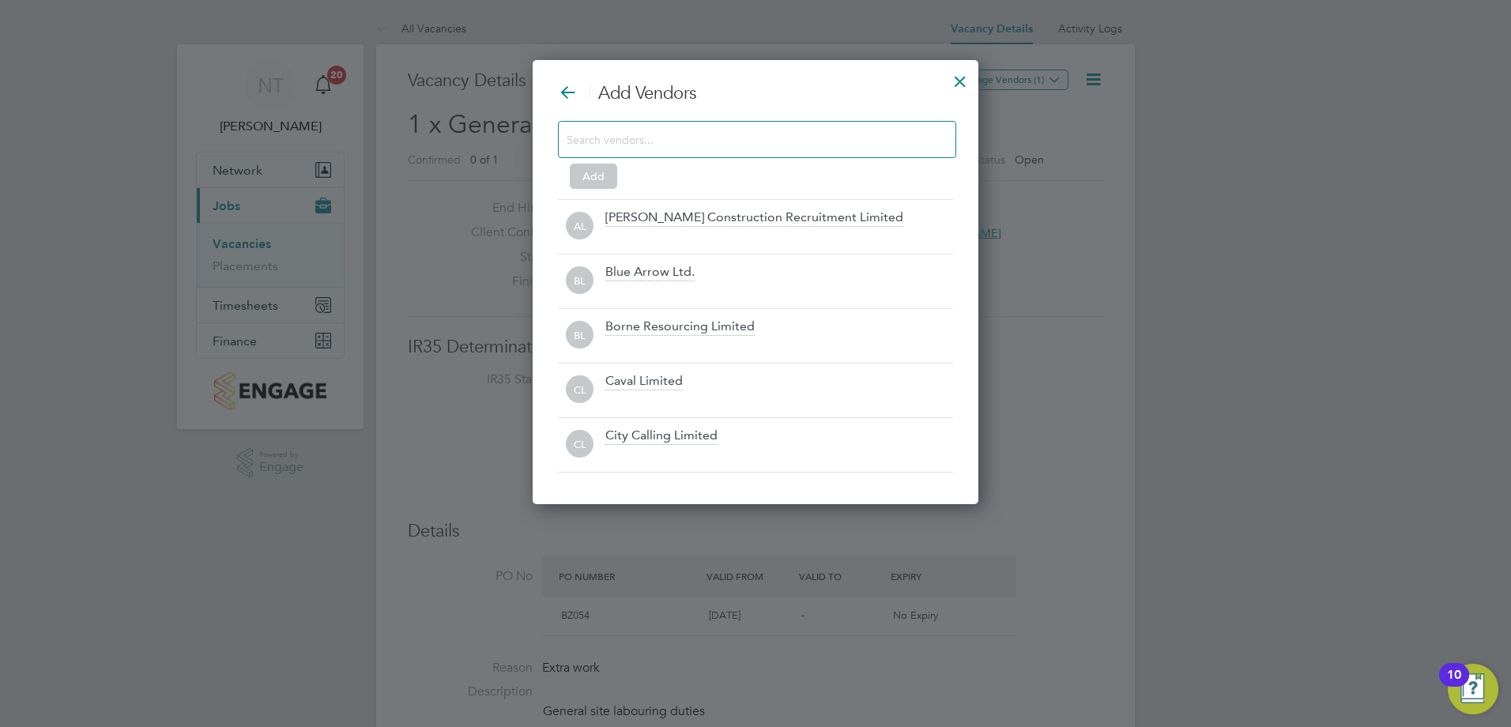
click at [843, 143] on input at bounding box center [745, 139] width 356 height 21
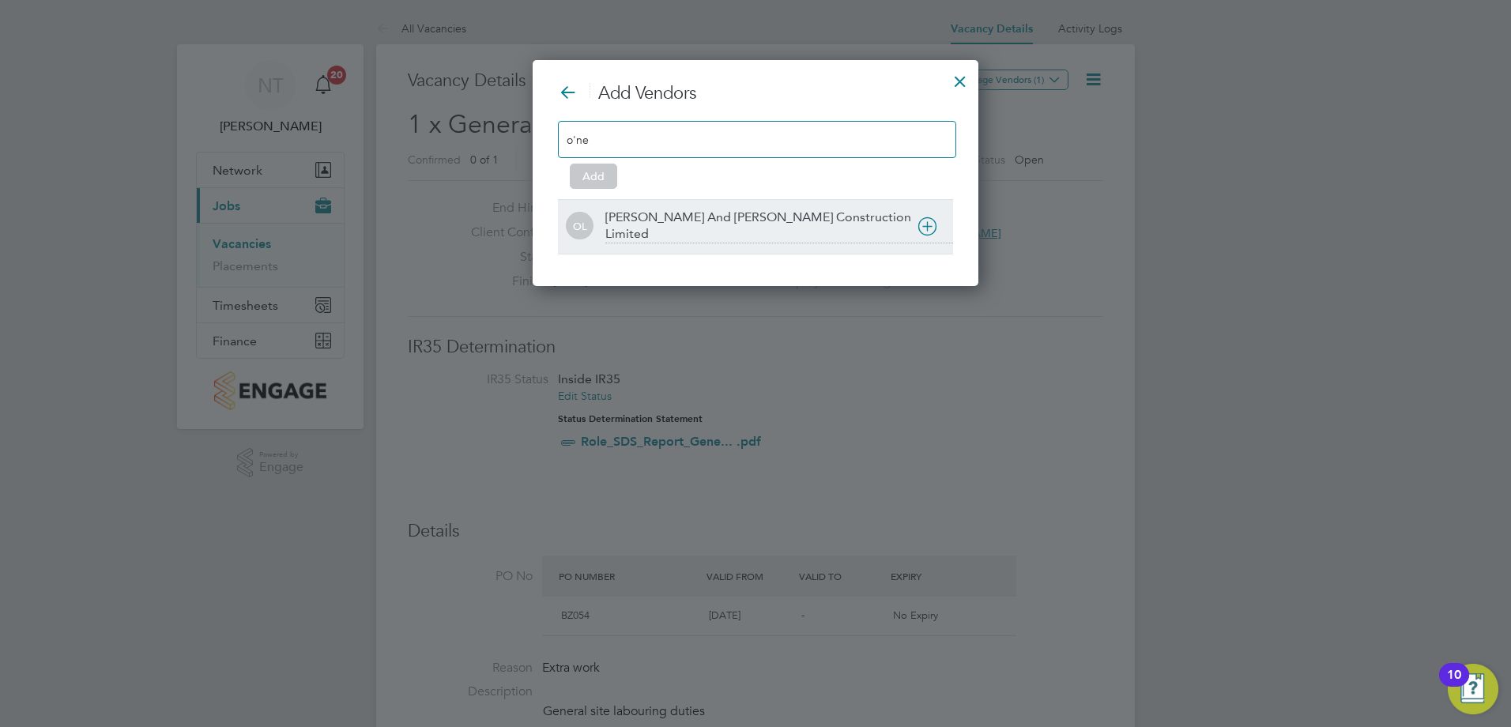
type input "o'ne"
click at [725, 209] on div "[PERSON_NAME] And [PERSON_NAME] Construction Limited" at bounding box center [779, 226] width 348 height 34
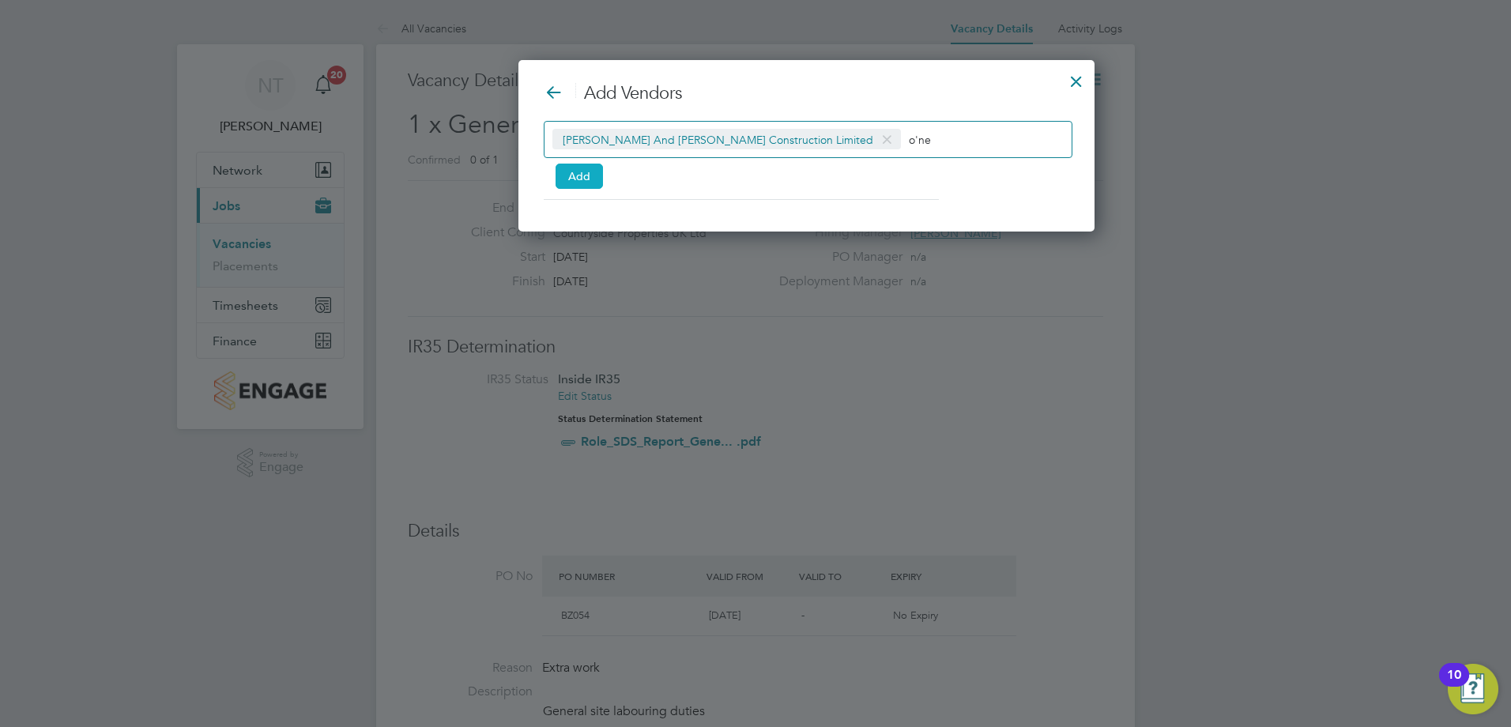
click at [584, 179] on button "Add" at bounding box center [579, 176] width 47 height 25
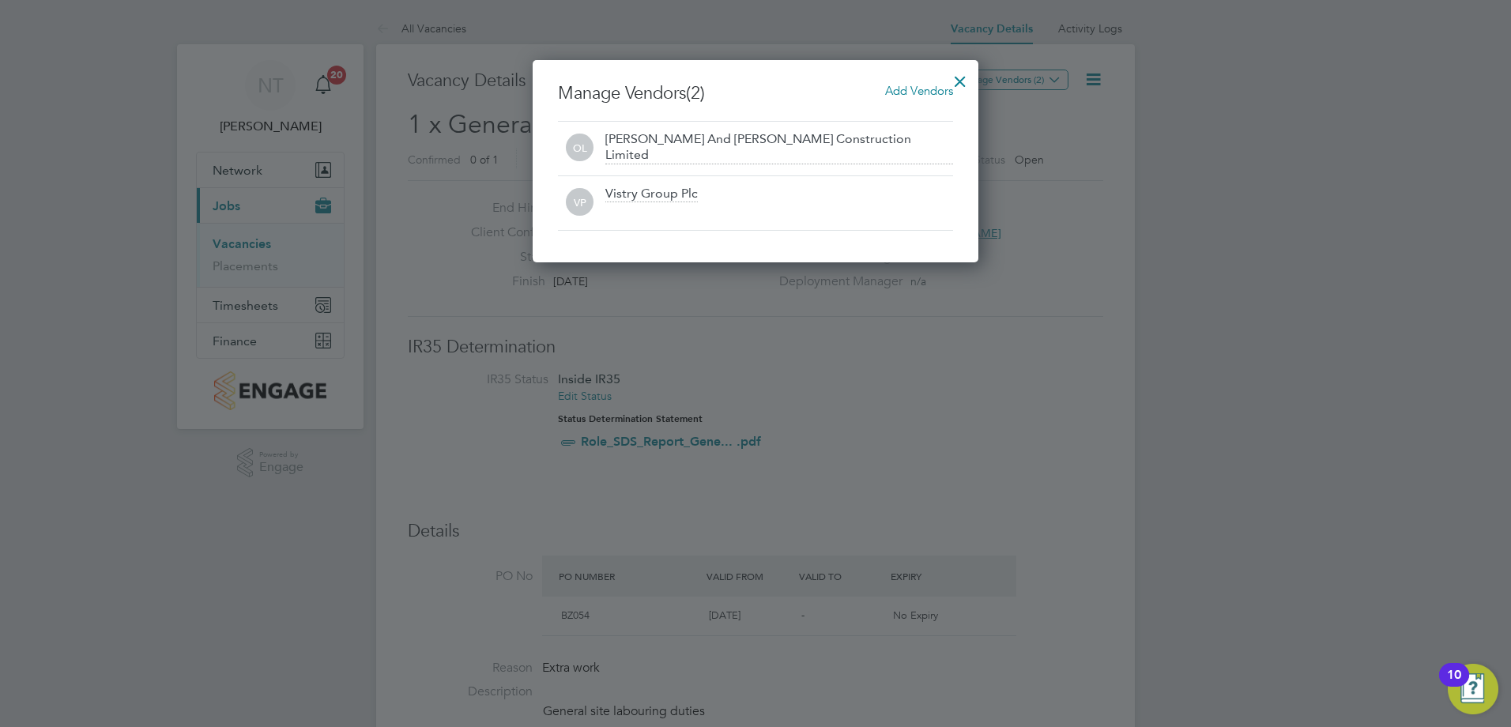
click at [1021, 330] on div at bounding box center [755, 363] width 1511 height 727
drag, startPoint x: 1014, startPoint y: 470, endPoint x: 1019, endPoint y: 455, distance: 16.0
click at [1020, 472] on div at bounding box center [755, 363] width 1511 height 727
click at [960, 79] on div at bounding box center [960, 77] width 28 height 28
